Goal: Task Accomplishment & Management: Manage account settings

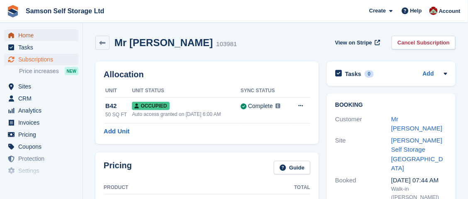
click at [29, 34] on span "Home" at bounding box center [43, 35] width 50 height 12
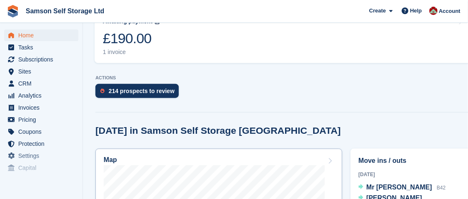
scroll to position [166, 0]
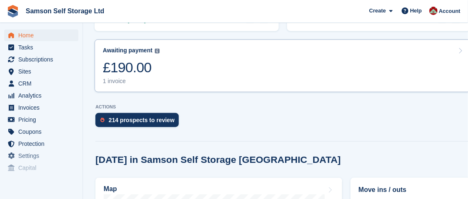
click at [146, 68] on div "£190.00" at bounding box center [131, 67] width 57 height 17
